Goal: Task Accomplishment & Management: Manage account settings

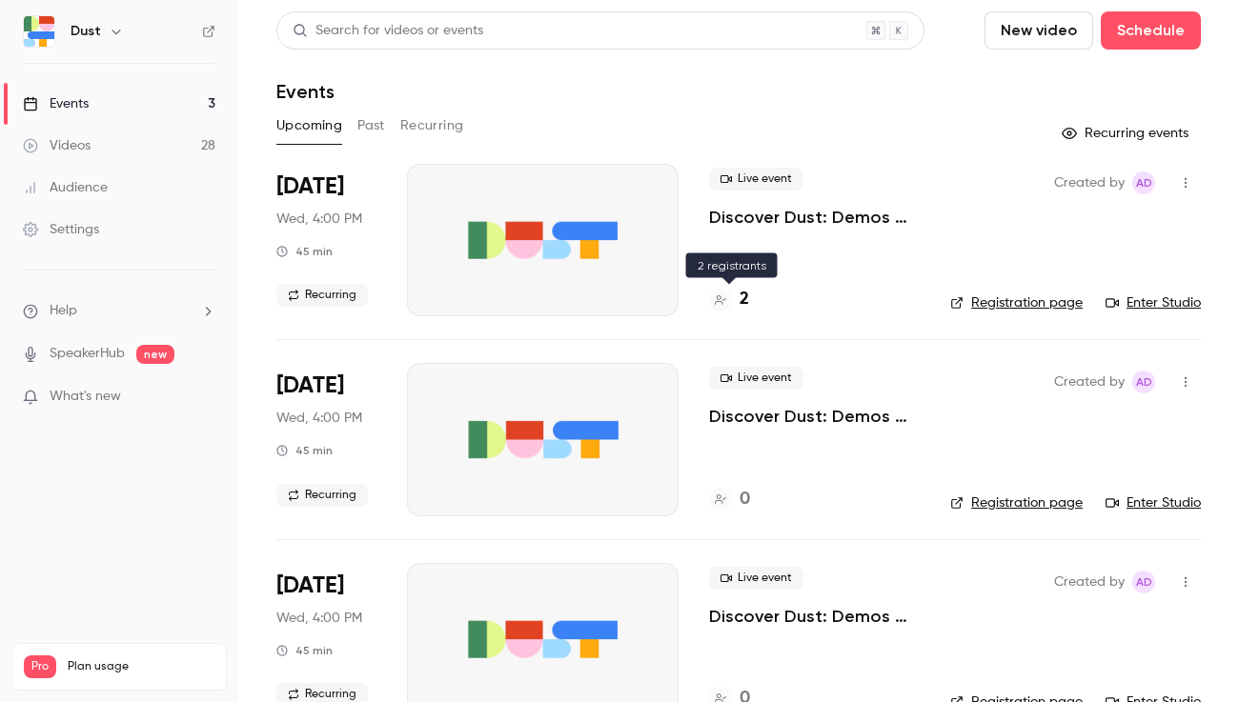
click at [741, 303] on h4 "2" at bounding box center [744, 300] width 10 height 26
click at [1149, 301] on link "Enter Studio" at bounding box center [1152, 302] width 95 height 19
click at [1062, 310] on link "Registration page" at bounding box center [1016, 302] width 132 height 19
click at [1004, 44] on button "New video" at bounding box center [1038, 30] width 109 height 38
click at [1003, 7] on div at bounding box center [619, 351] width 1239 height 702
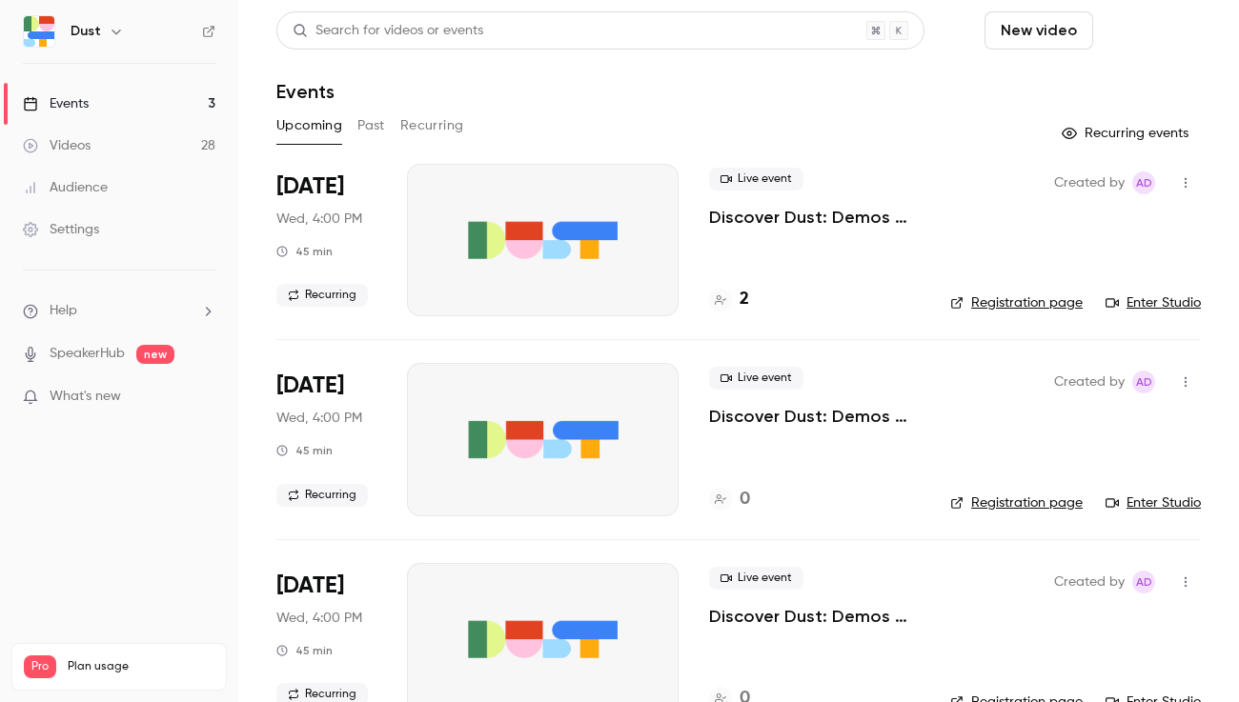
click at [1162, 30] on button "Schedule" at bounding box center [1151, 30] width 100 height 38
click at [1097, 80] on div "One time event" at bounding box center [1112, 82] width 145 height 19
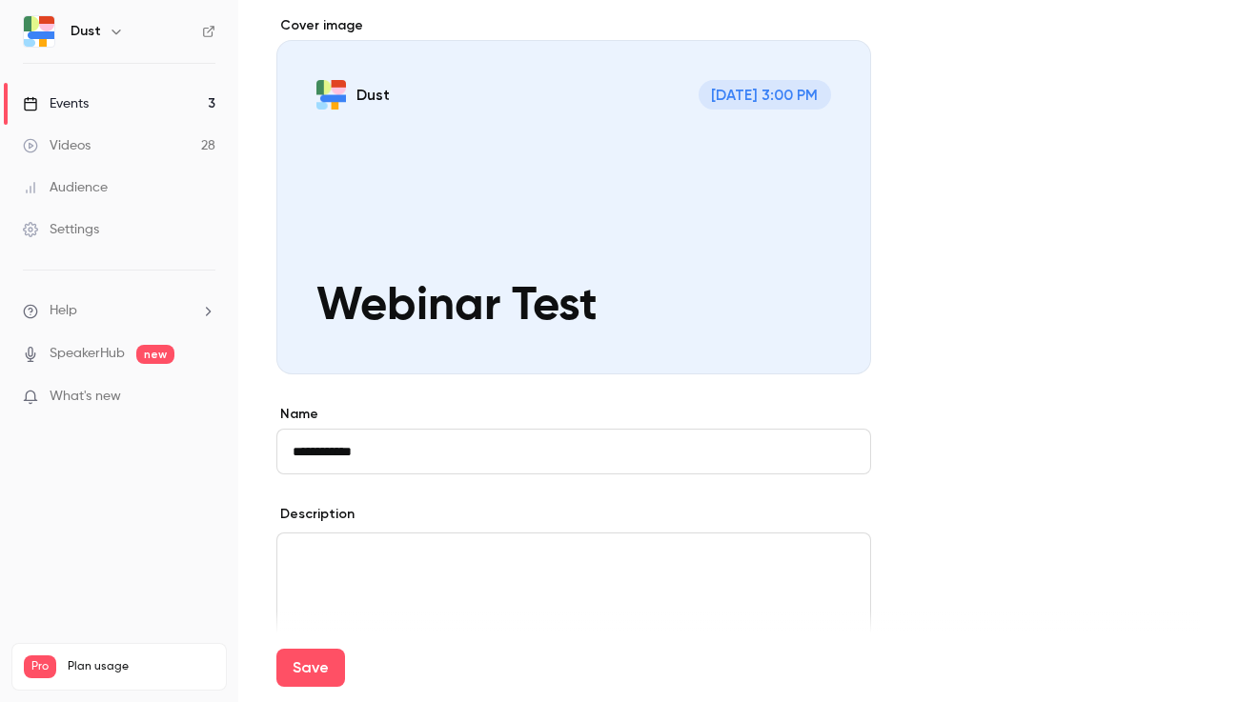
scroll to position [167, 0]
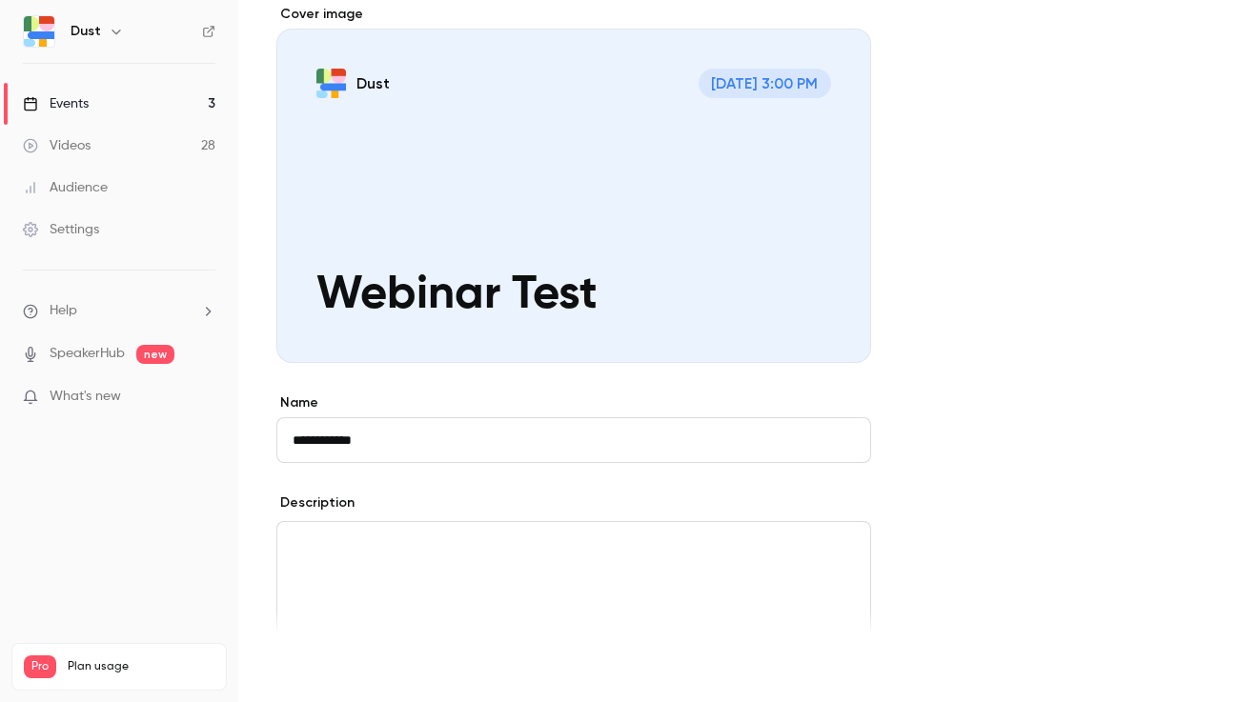
type input "**********"
click at [315, 659] on button "Save" at bounding box center [310, 668] width 69 height 38
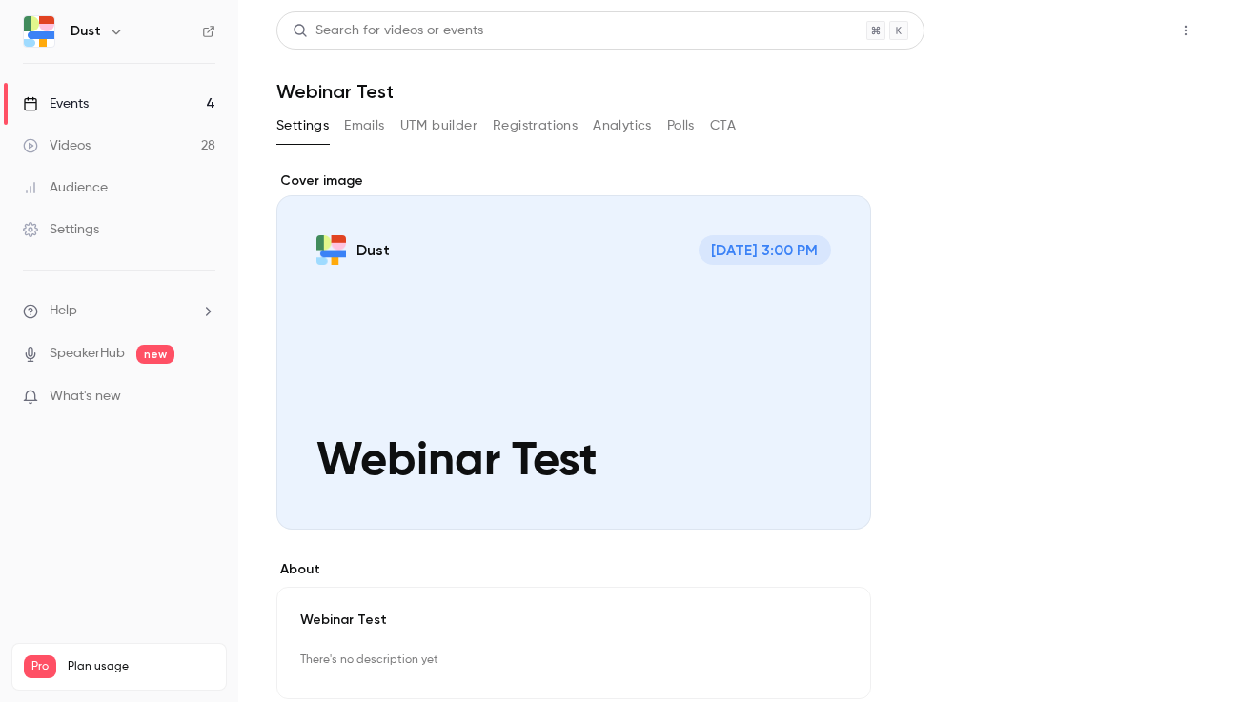
click at [1103, 39] on button "Share" at bounding box center [1117, 30] width 75 height 38
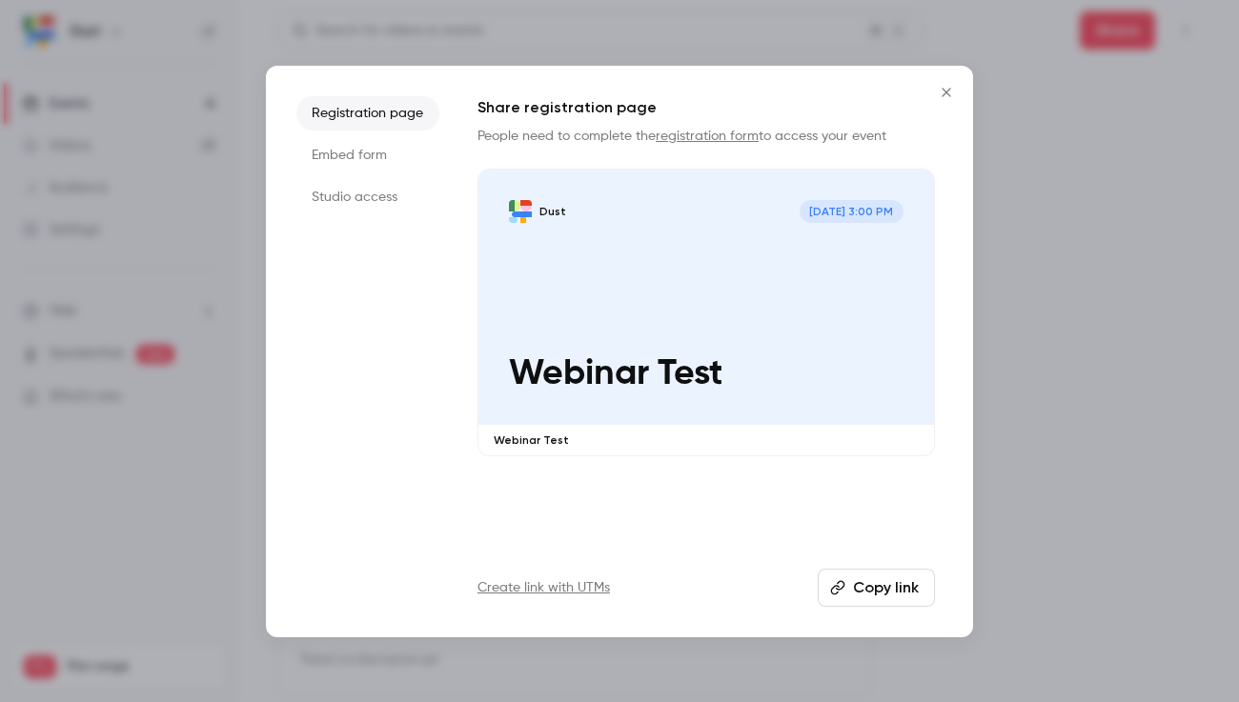
click at [725, 131] on link "registration form" at bounding box center [707, 136] width 103 height 13
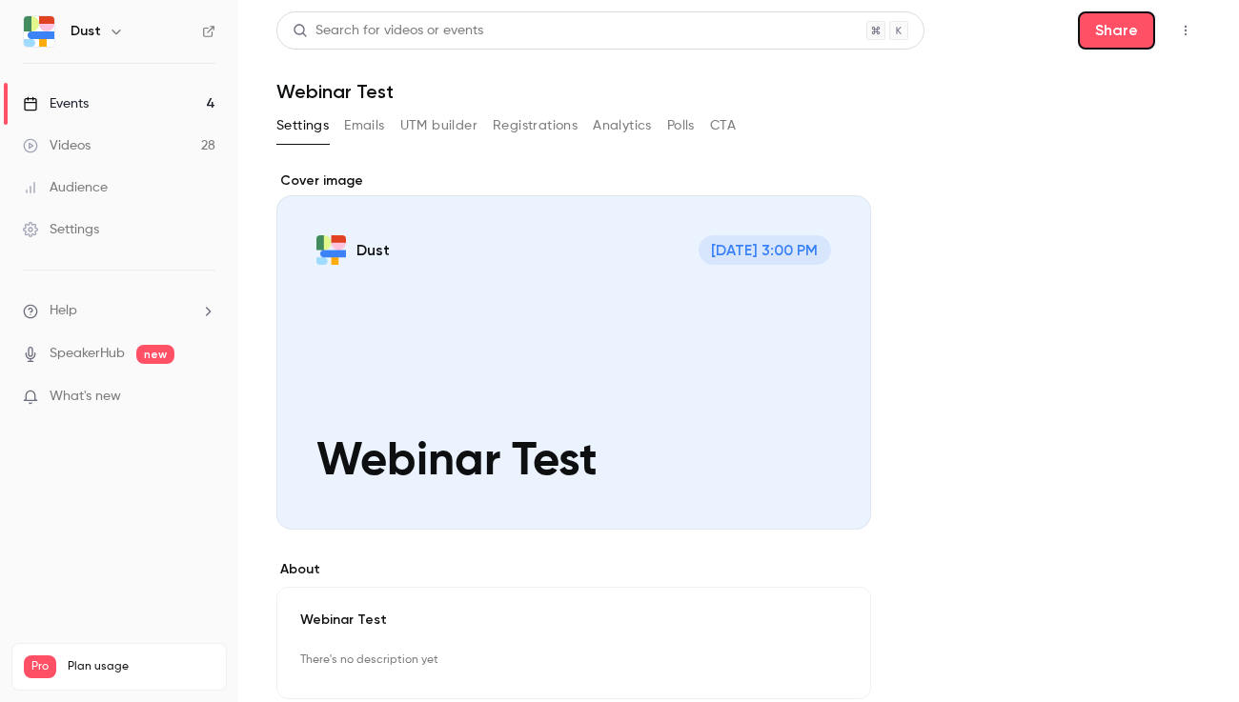
click at [100, 111] on link "Events 4" at bounding box center [119, 104] width 238 height 42
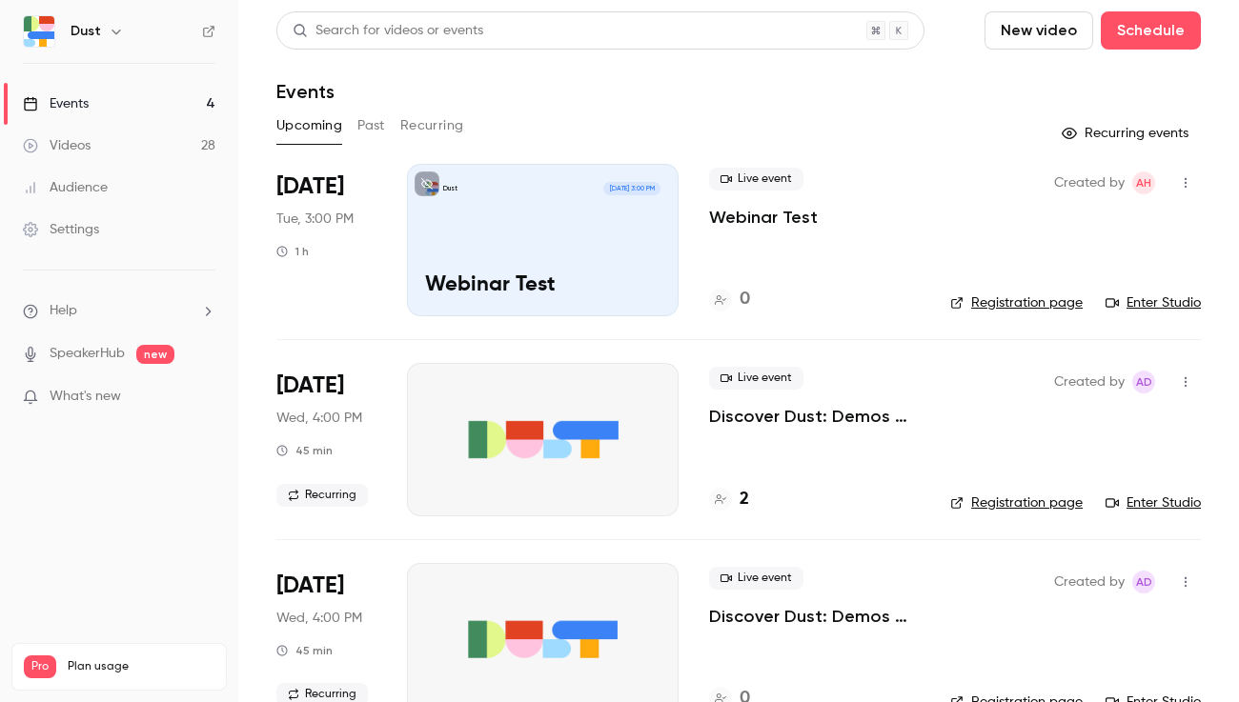
click at [1028, 297] on link "Registration page" at bounding box center [1016, 302] width 132 height 19
click at [1183, 188] on icon "button" at bounding box center [1185, 182] width 15 height 13
click at [1036, 434] on div at bounding box center [1024, 429] width 30 height 15
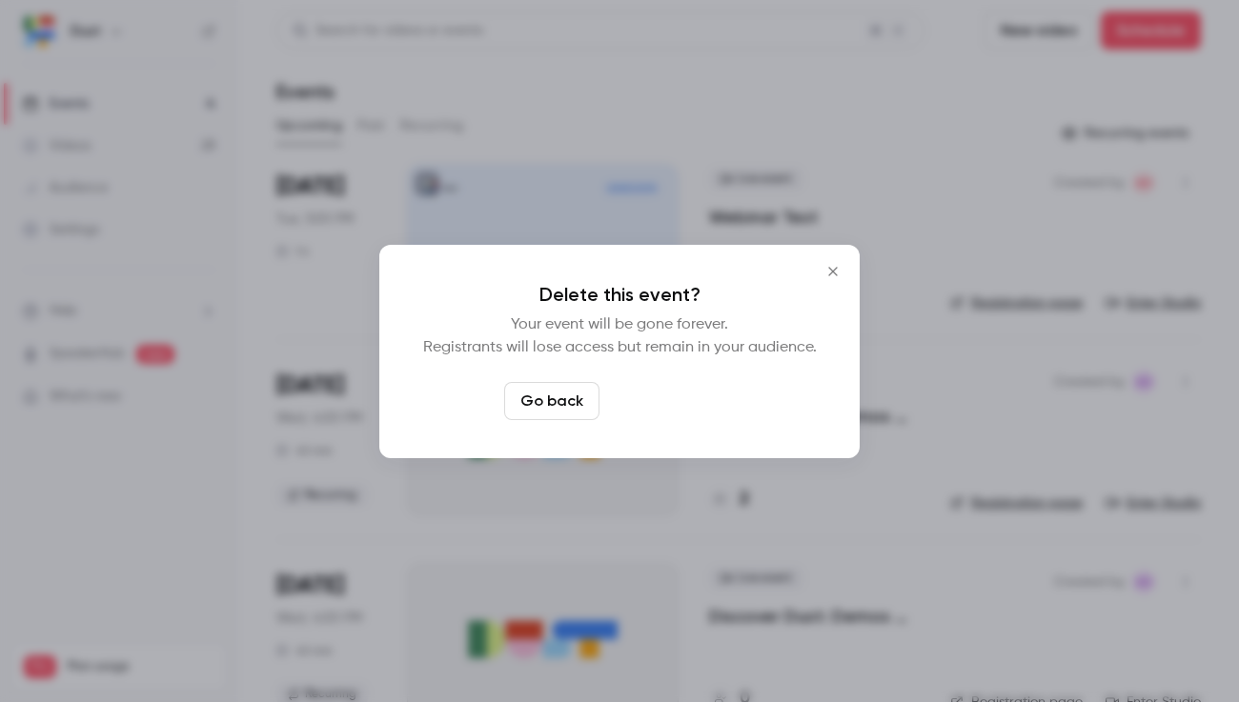
click at [682, 408] on button "Delete event" at bounding box center [671, 401] width 128 height 38
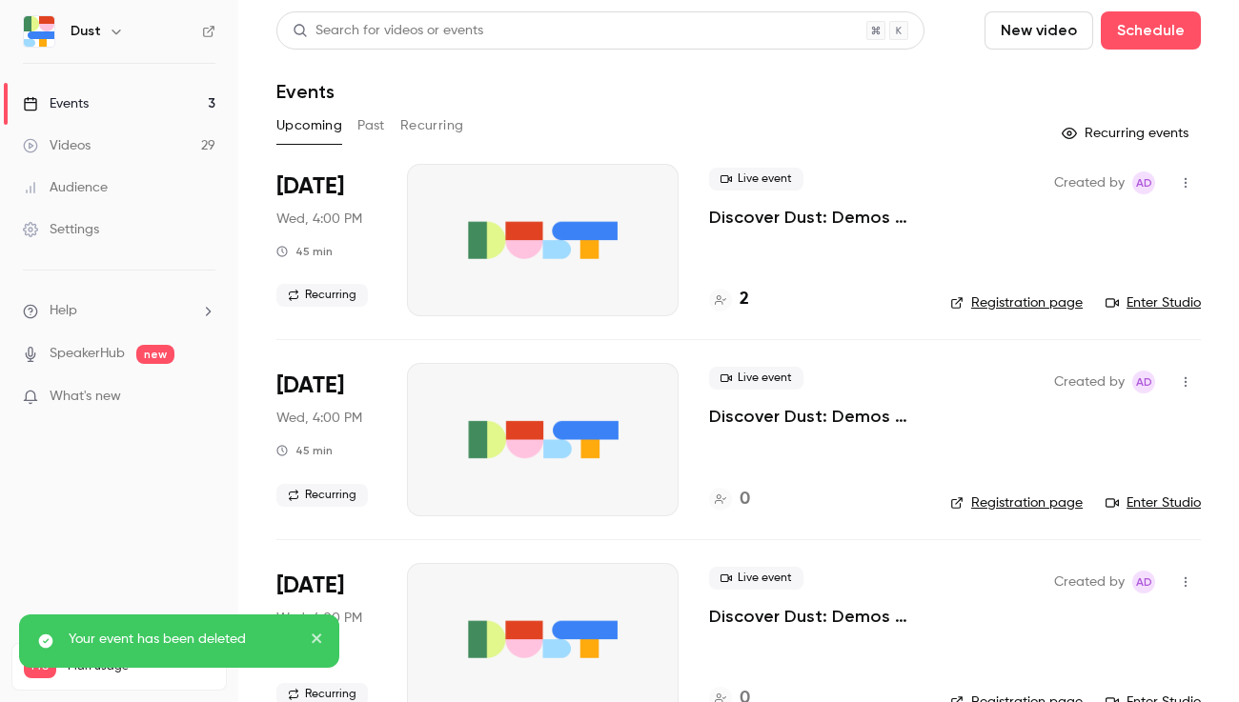
click at [1022, 308] on link "Registration page" at bounding box center [1016, 302] width 132 height 19
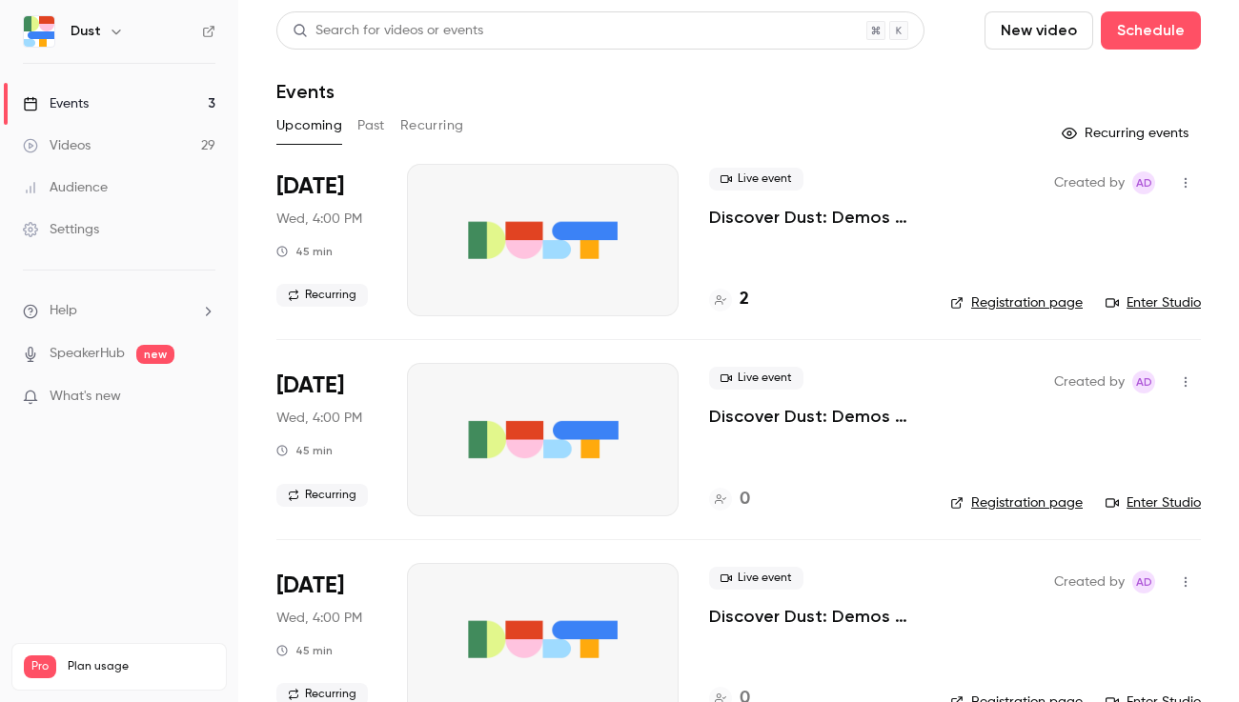
click at [861, 214] on p "Discover Dust: Demos and Q&A" at bounding box center [814, 217] width 211 height 23
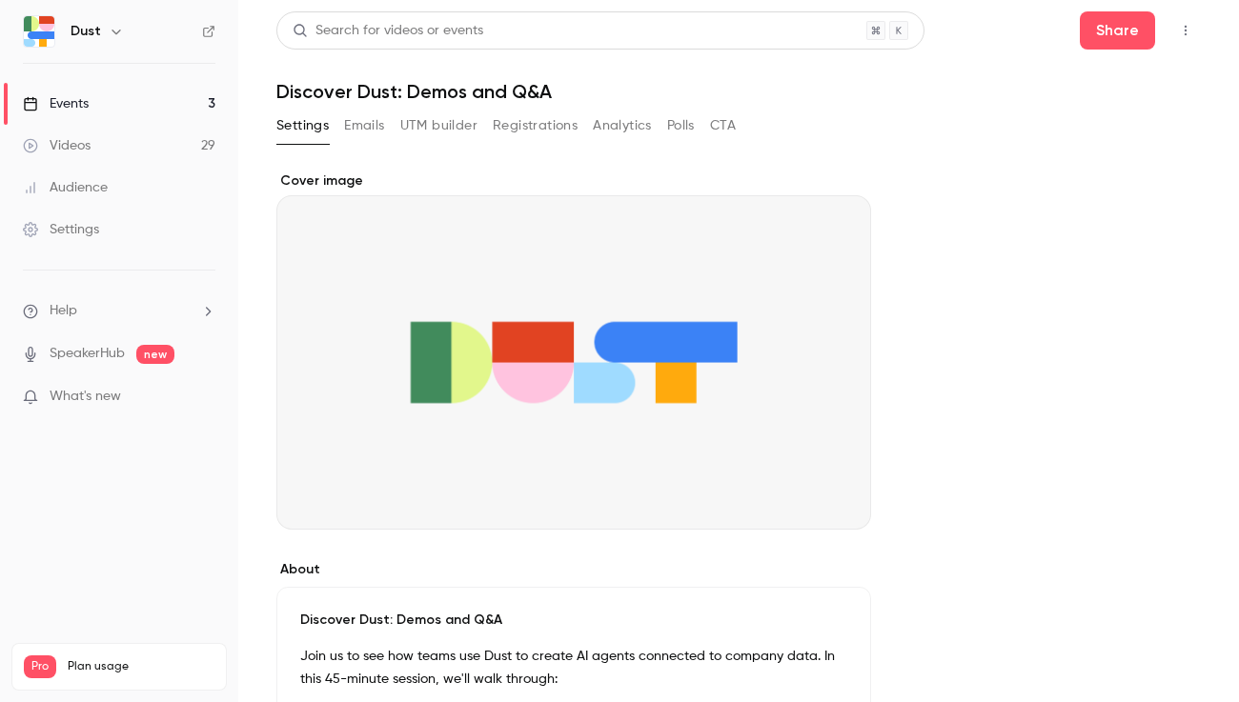
scroll to position [736, 0]
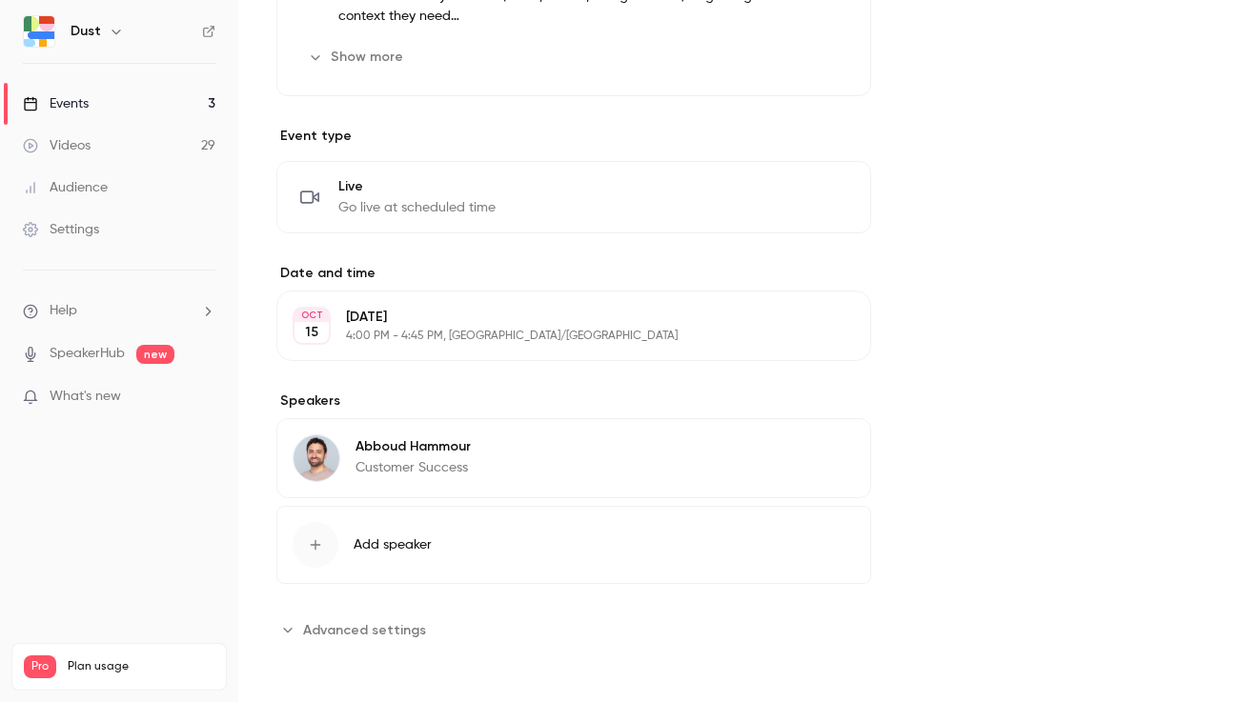
click at [375, 543] on span "Add speaker" at bounding box center [393, 545] width 78 height 19
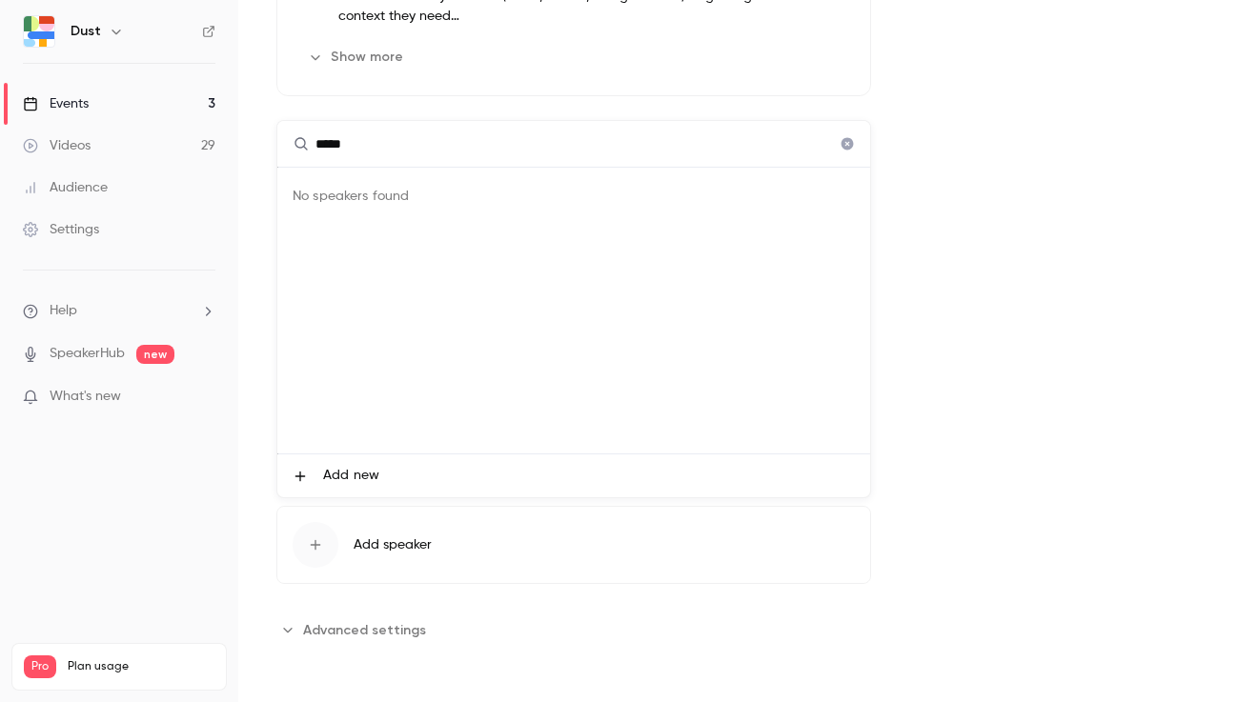
type input "*****"
click at [336, 488] on li "Add new" at bounding box center [573, 476] width 593 height 43
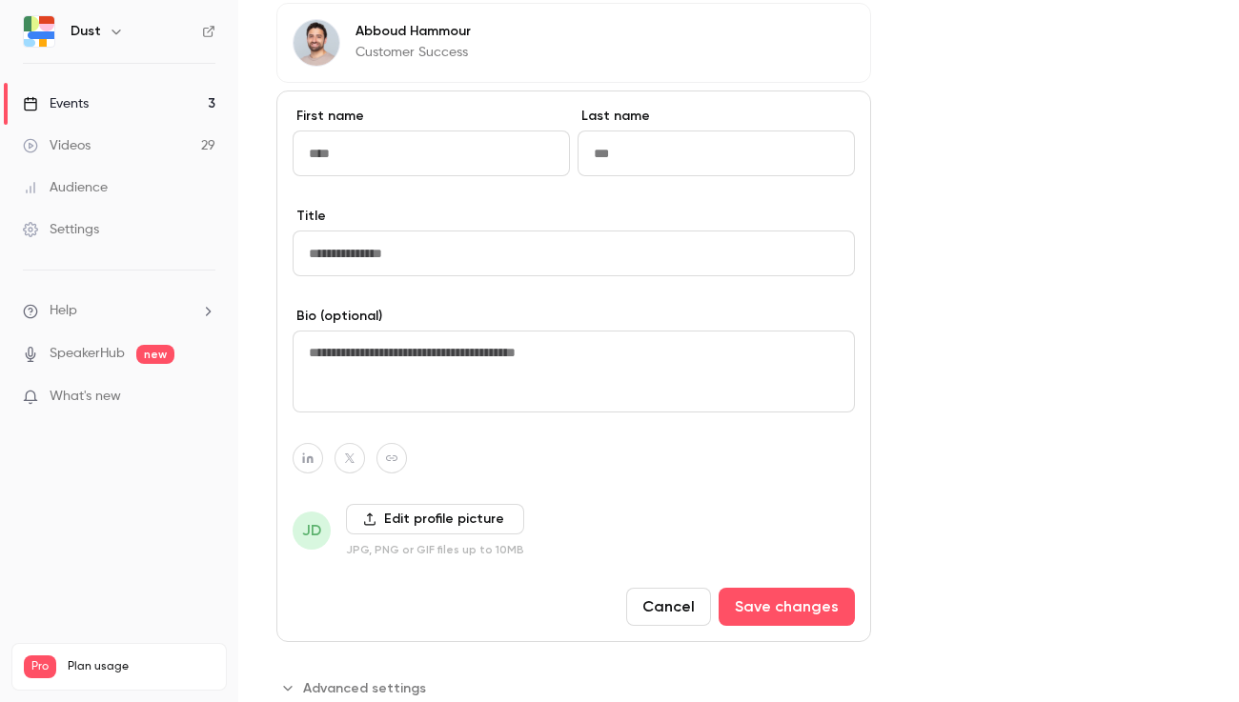
scroll to position [1158, 0]
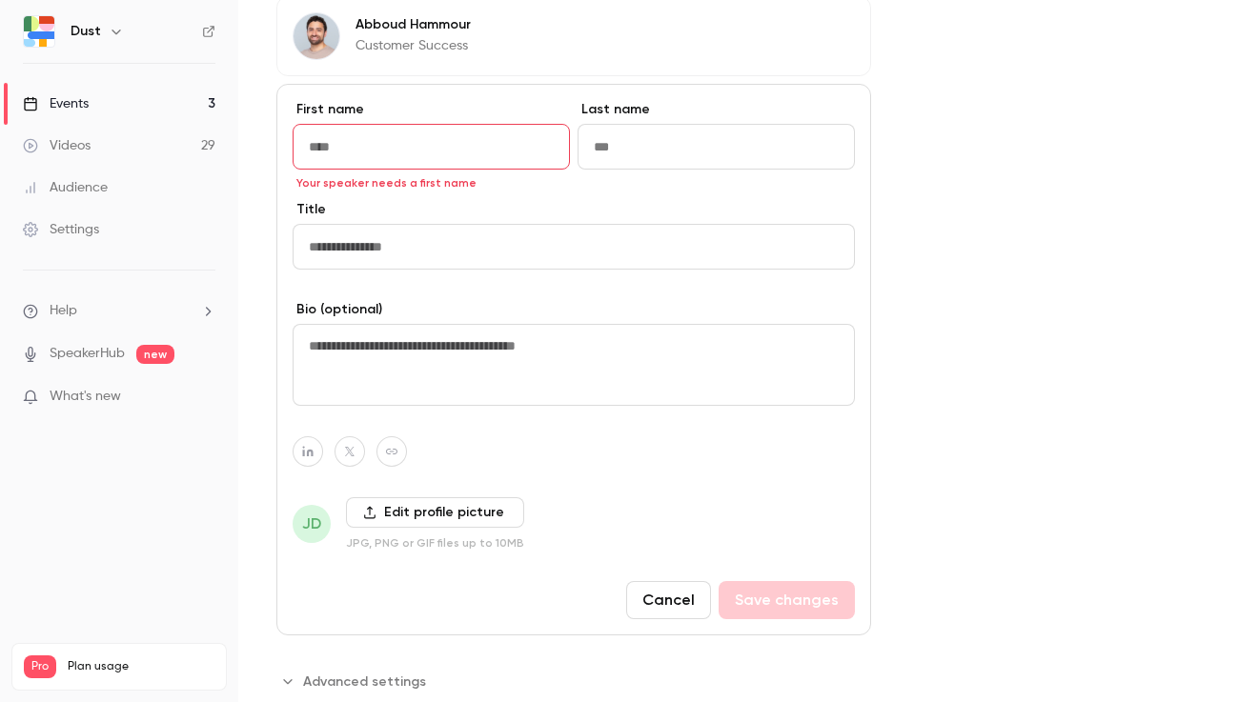
click at [300, 528] on span "JD" at bounding box center [312, 524] width 38 height 38
click at [665, 608] on button "Cancel" at bounding box center [668, 600] width 85 height 38
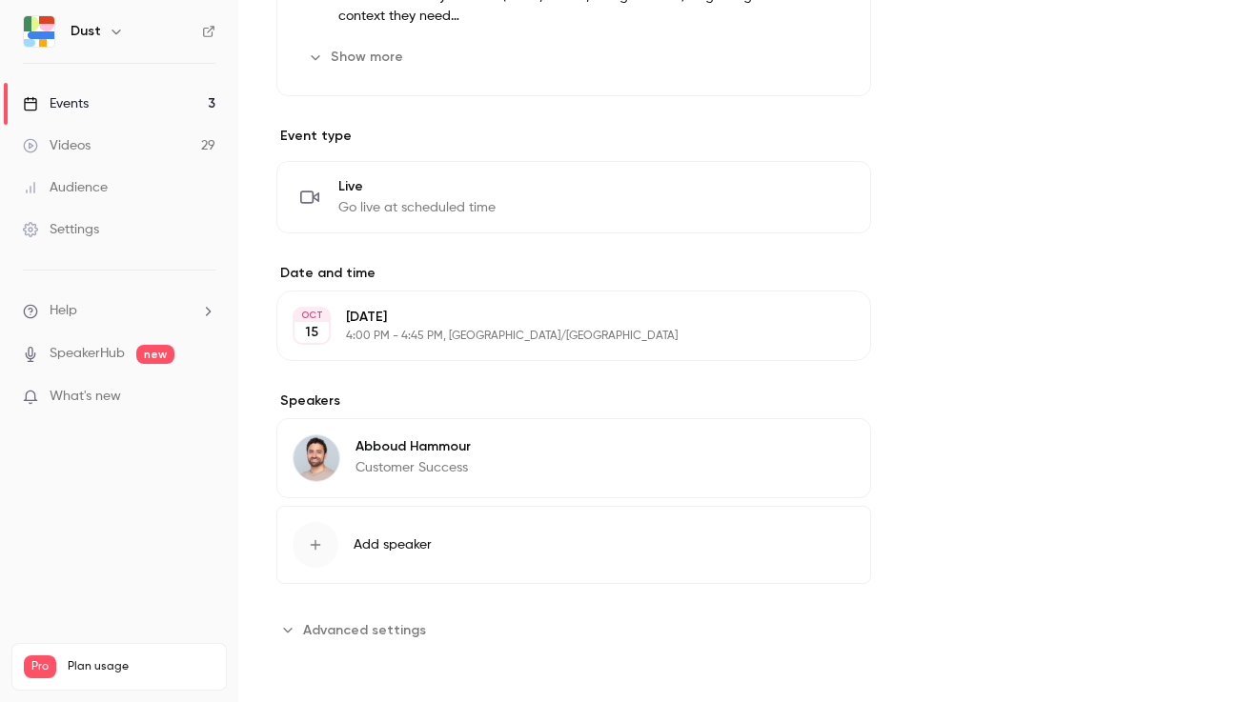
click at [89, 102] on div "Events" at bounding box center [56, 103] width 66 height 19
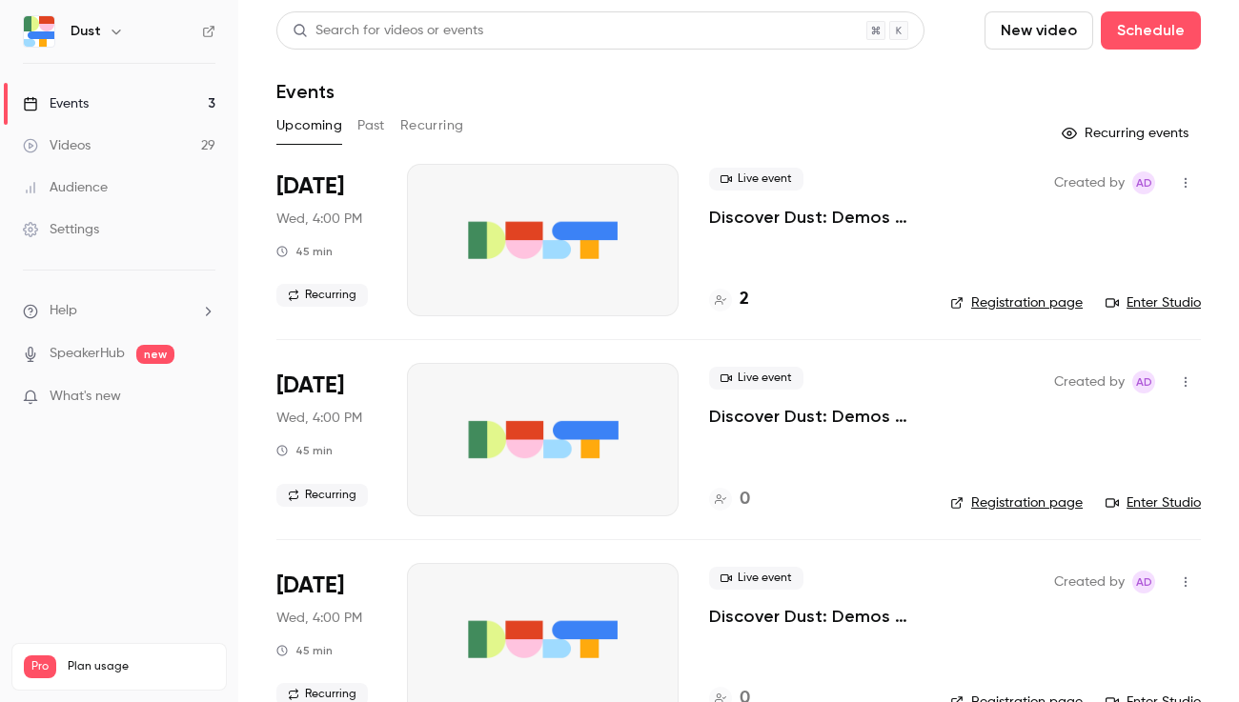
click at [1034, 303] on link "Registration page" at bounding box center [1016, 302] width 132 height 19
